Goal: Navigation & Orientation: Find specific page/section

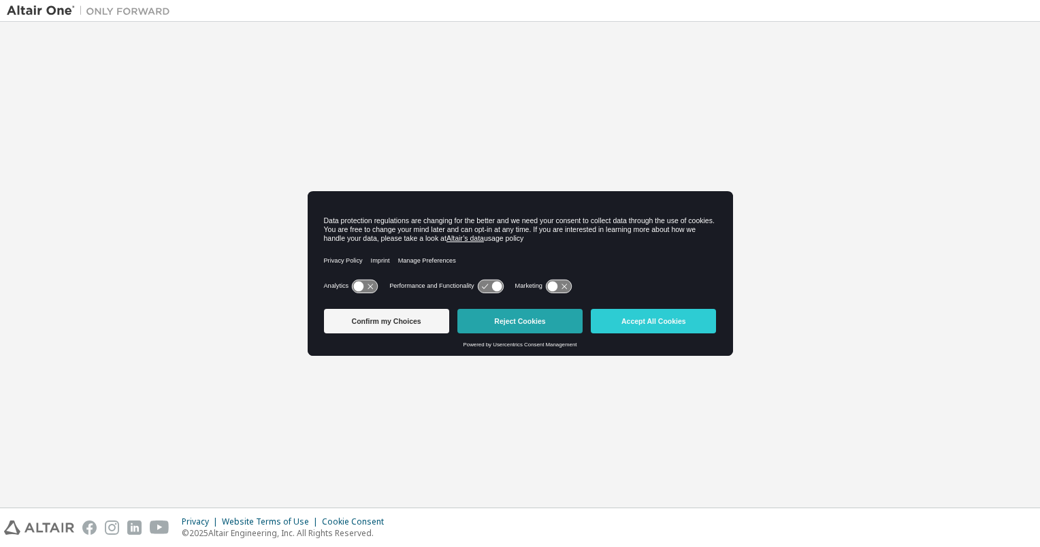
click at [514, 320] on button "Reject Cookies" at bounding box center [519, 321] width 125 height 24
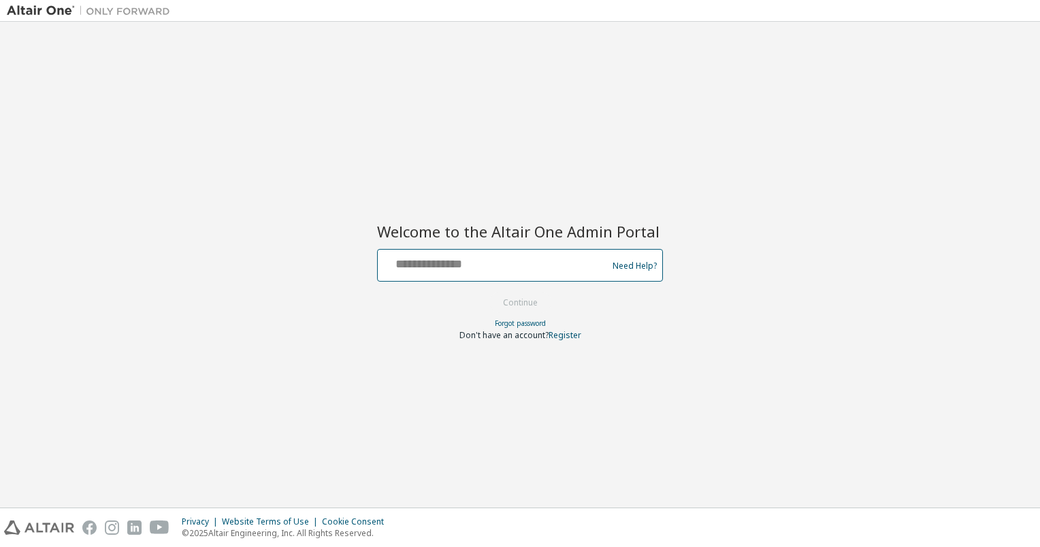
click at [501, 265] on input "text" at bounding box center [494, 262] width 222 height 20
type input "**********"
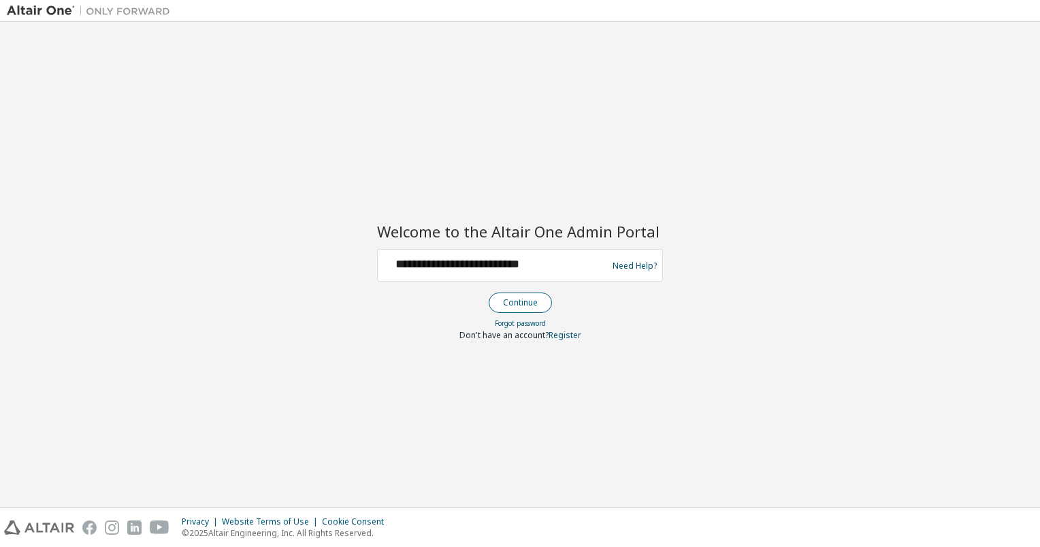
click at [518, 302] on button "Continue" at bounding box center [519, 303] width 63 height 20
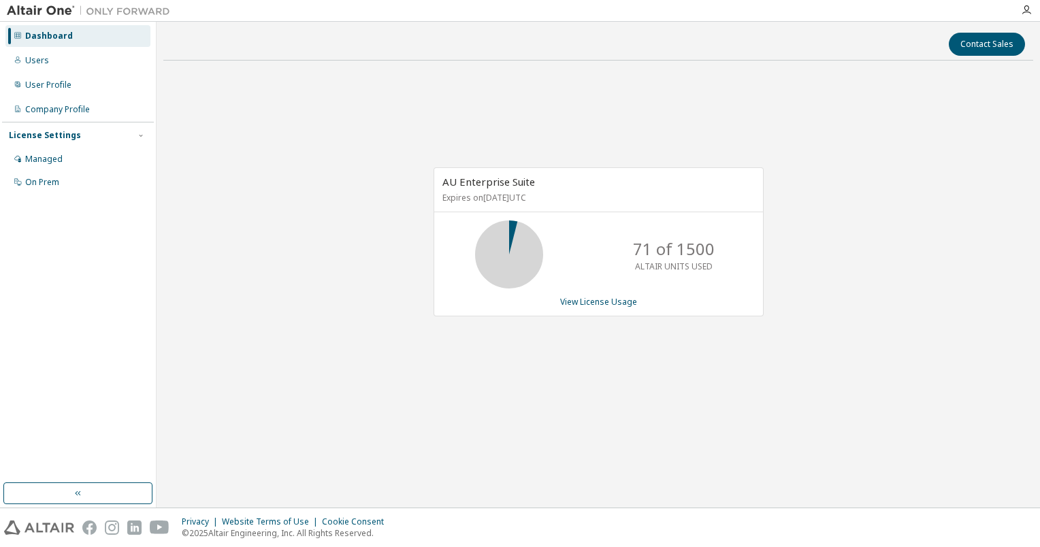
drag, startPoint x: 272, startPoint y: 142, endPoint x: 251, endPoint y: 142, distance: 21.1
click at [272, 142] on div "AU Enterprise Suite Expires on April 14, 2026 UTC 71 of 1500 ALTAIR UNITS USED …" at bounding box center [597, 249] width 869 height 356
click at [66, 152] on div "Managed" at bounding box center [77, 159] width 145 height 22
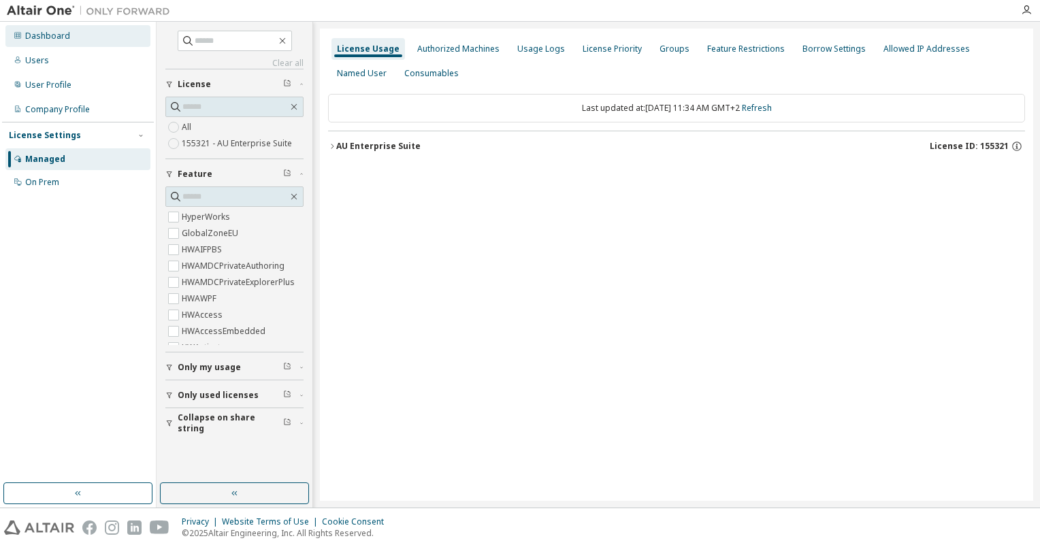
click at [80, 41] on div "Dashboard" at bounding box center [77, 36] width 145 height 22
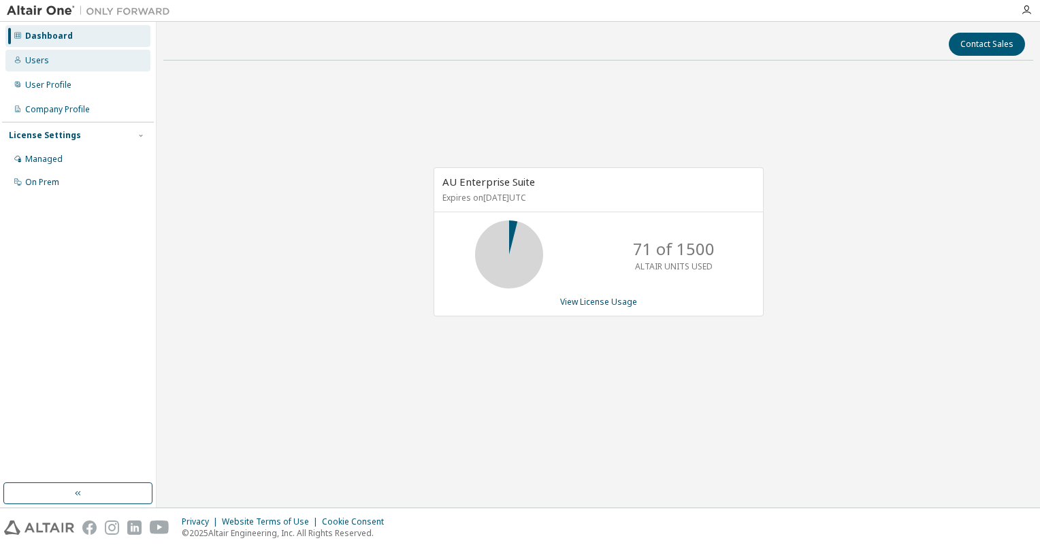
click at [69, 60] on div "Users" at bounding box center [77, 61] width 145 height 22
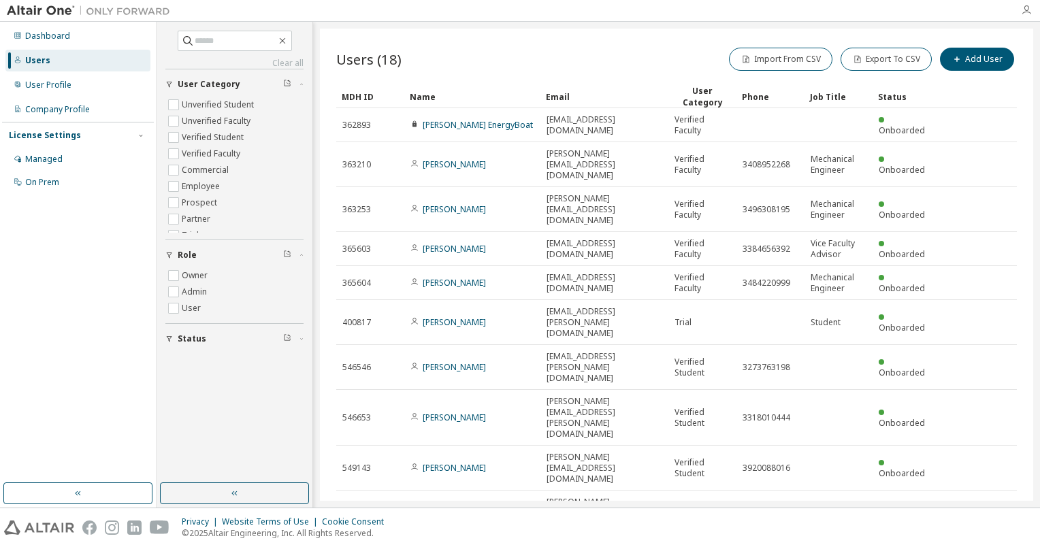
click at [1023, 11] on icon "button" at bounding box center [1025, 10] width 11 height 11
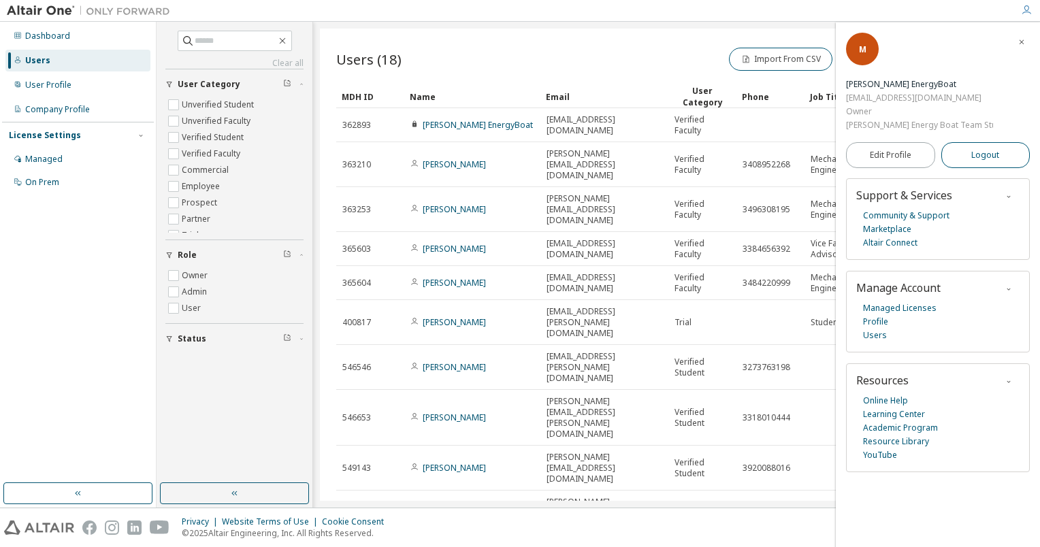
click at [978, 148] on span "Logout" at bounding box center [985, 155] width 28 height 14
